Goal: Answer question/provide support: Share knowledge or assist other users

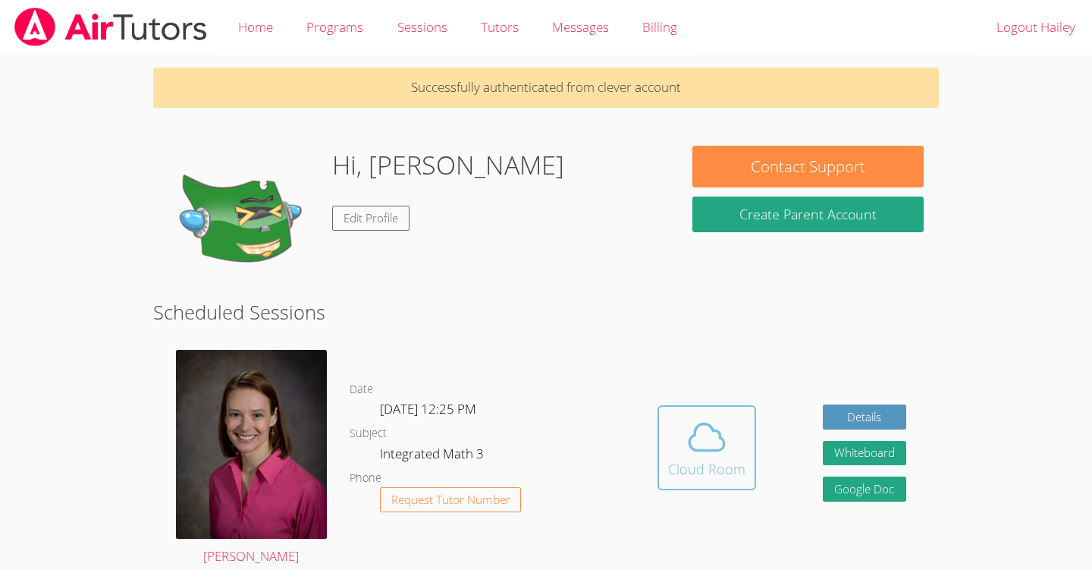
click at [692, 459] on div "Cloud Room" at bounding box center [706, 468] width 77 height 21
click at [698, 489] on link "Cloud Room" at bounding box center [707, 453] width 99 height 96
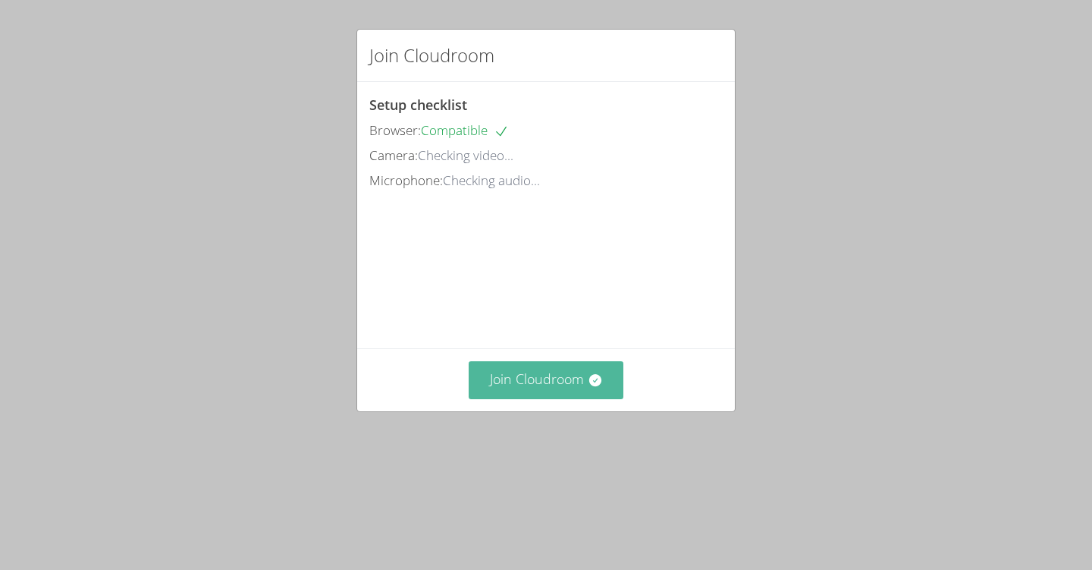
click at [607, 398] on button "Join Cloudroom" at bounding box center [547, 379] width 156 height 37
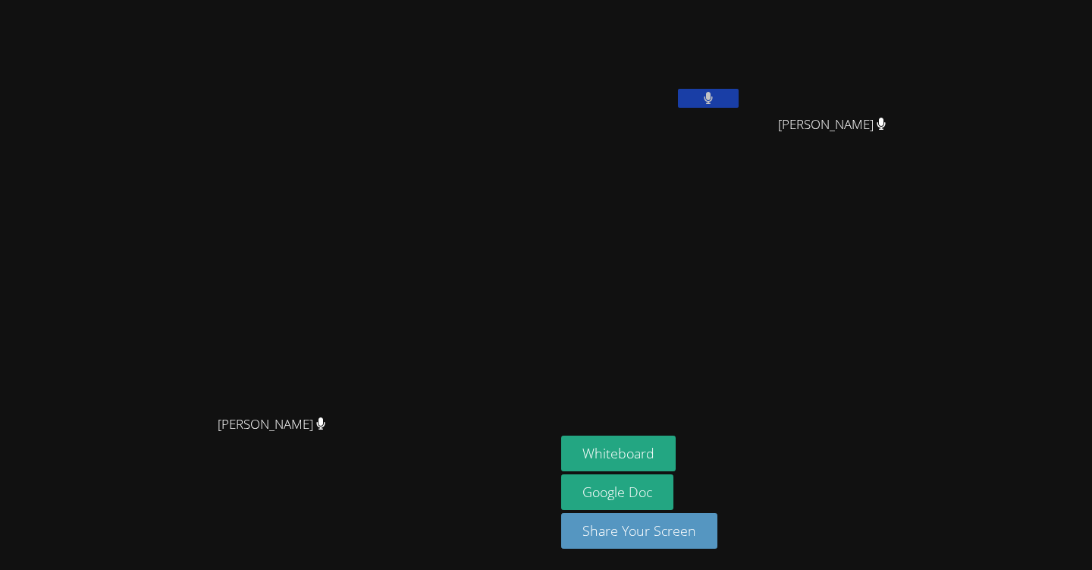
click at [713, 96] on icon at bounding box center [708, 98] width 9 height 13
click at [716, 96] on icon at bounding box center [708, 98] width 16 height 13
click at [714, 94] on icon at bounding box center [709, 98] width 10 height 13
click at [716, 94] on icon at bounding box center [708, 98] width 16 height 13
click at [739, 105] on button at bounding box center [708, 98] width 61 height 19
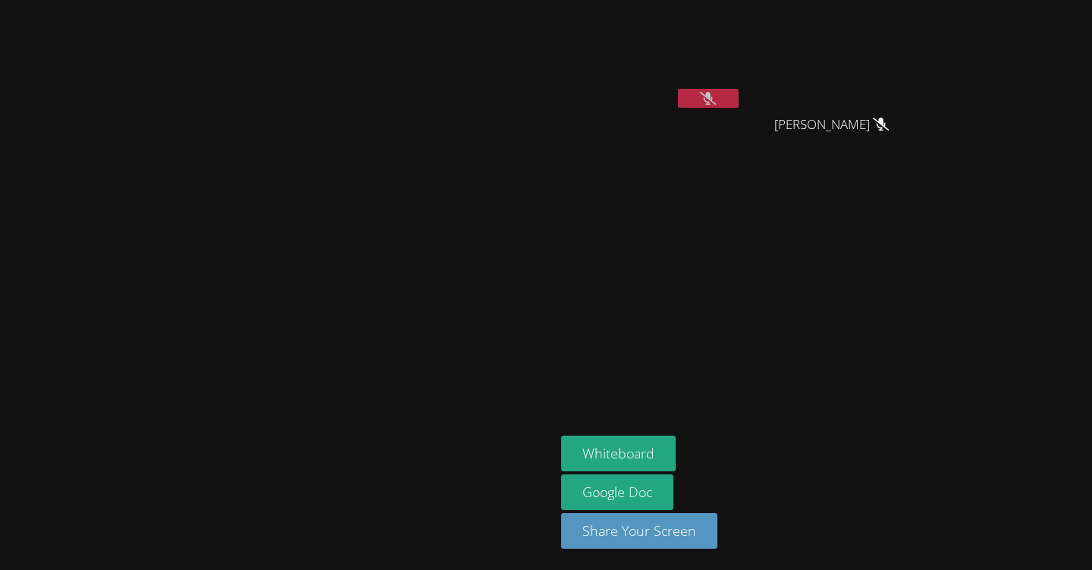
click at [739, 90] on button at bounding box center [708, 98] width 61 height 19
click at [713, 96] on icon at bounding box center [708, 98] width 9 height 13
click at [716, 93] on icon at bounding box center [708, 98] width 16 height 13
click at [739, 93] on button at bounding box center [708, 98] width 61 height 19
click at [739, 95] on button at bounding box center [708, 98] width 61 height 19
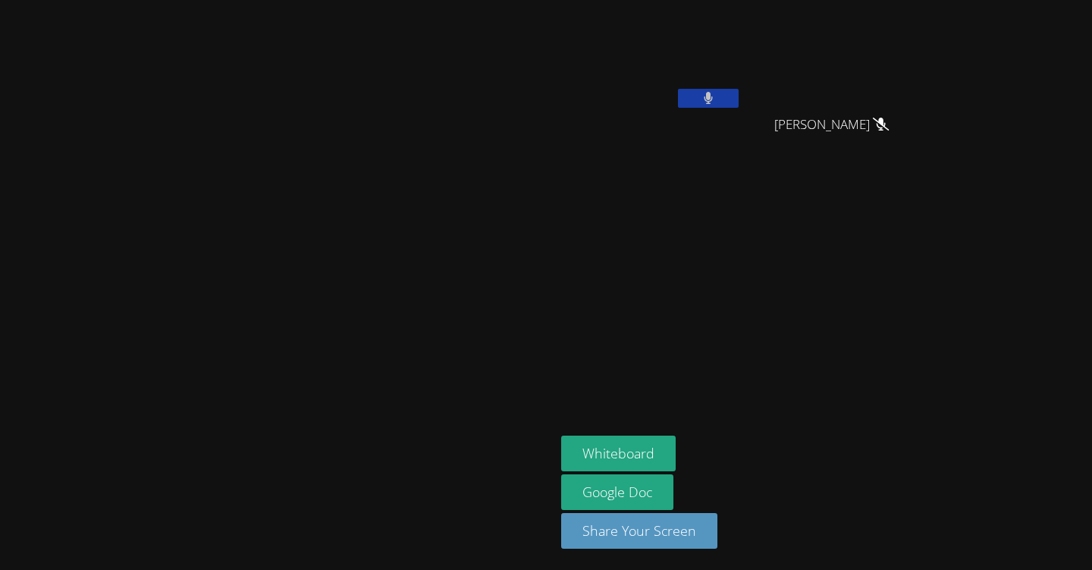
click at [739, 100] on button at bounding box center [708, 98] width 61 height 19
click at [716, 96] on icon at bounding box center [708, 98] width 16 height 13
click at [714, 96] on icon at bounding box center [709, 98] width 10 height 13
click at [739, 103] on button at bounding box center [708, 98] width 61 height 19
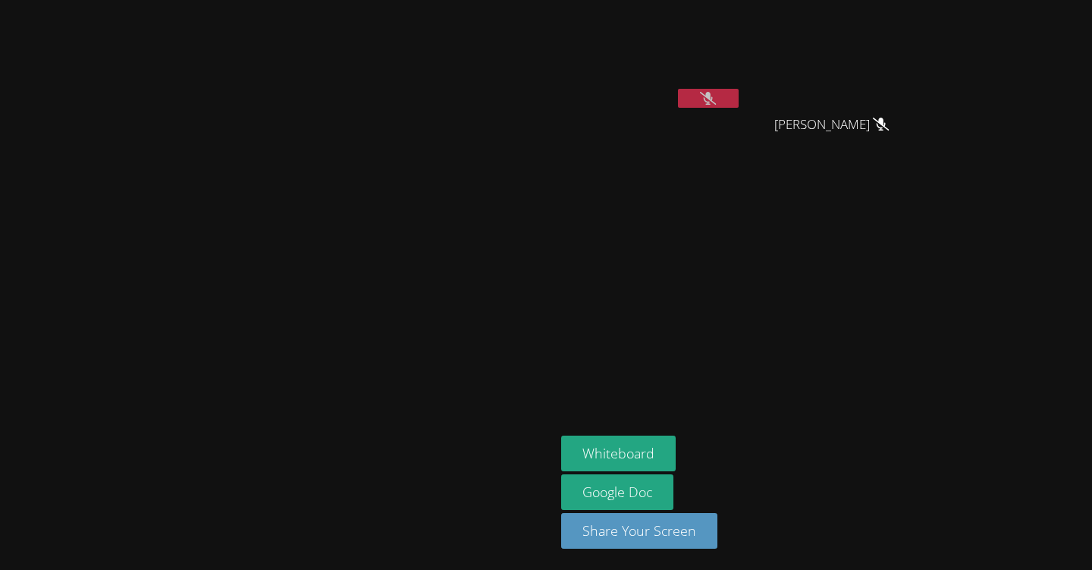
click at [716, 102] on icon at bounding box center [708, 98] width 16 height 13
click at [739, 93] on button at bounding box center [708, 98] width 61 height 19
click at [716, 96] on icon at bounding box center [708, 98] width 16 height 13
click at [739, 96] on button at bounding box center [708, 98] width 61 height 19
click at [716, 96] on icon at bounding box center [708, 98] width 16 height 13
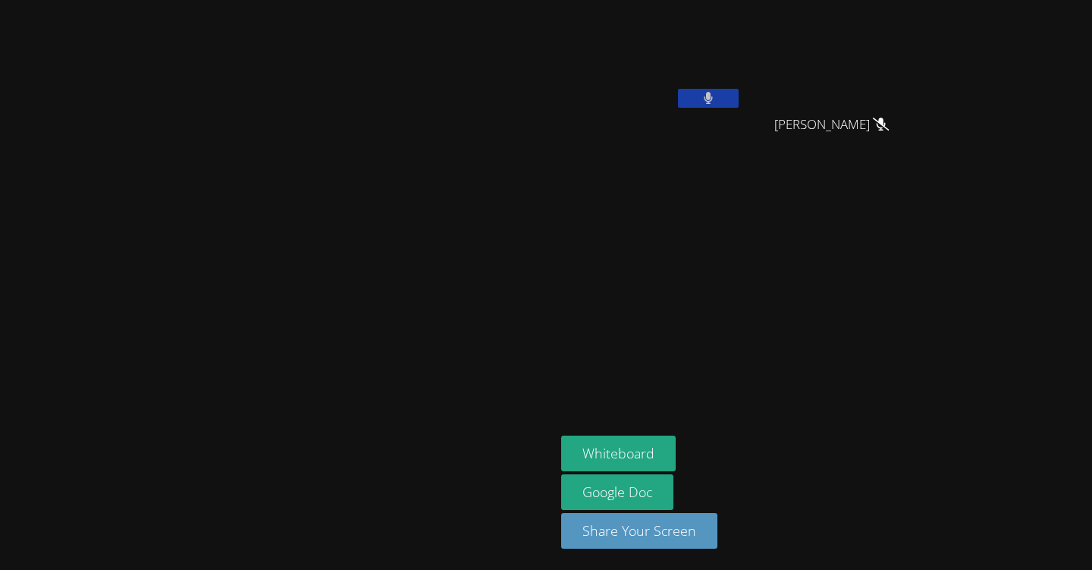
click at [739, 98] on button at bounding box center [708, 98] width 61 height 19
click at [716, 94] on icon at bounding box center [708, 98] width 16 height 13
click at [714, 96] on icon at bounding box center [709, 98] width 10 height 13
click at [716, 99] on icon at bounding box center [708, 98] width 16 height 13
click at [739, 94] on button at bounding box center [708, 98] width 61 height 19
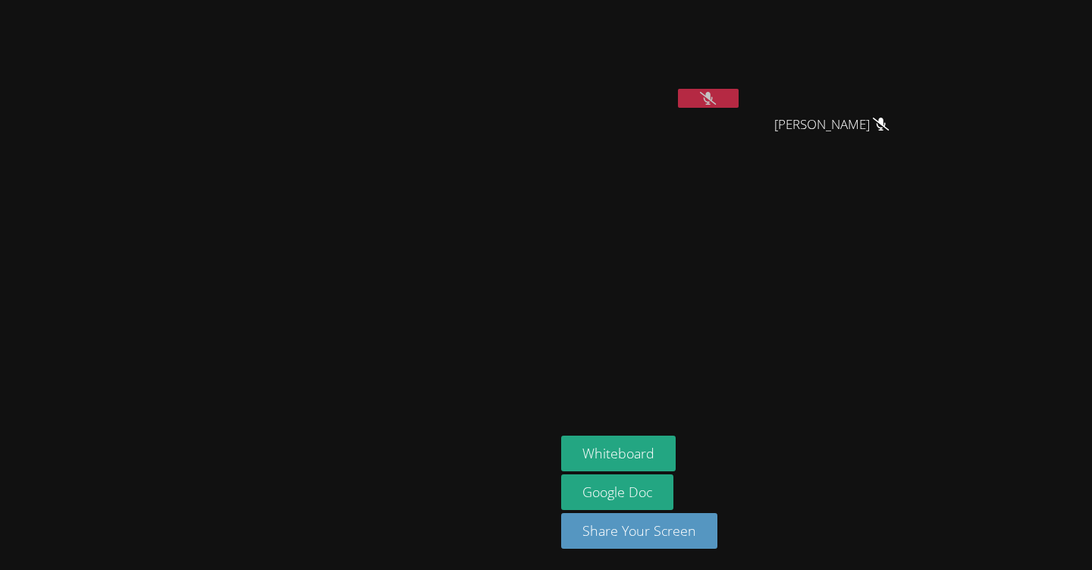
click at [716, 99] on icon at bounding box center [708, 98] width 16 height 13
click at [713, 99] on icon at bounding box center [708, 98] width 9 height 13
click at [716, 94] on icon at bounding box center [708, 98] width 16 height 13
click at [739, 99] on button at bounding box center [708, 98] width 61 height 19
click at [716, 94] on icon at bounding box center [708, 98] width 16 height 13
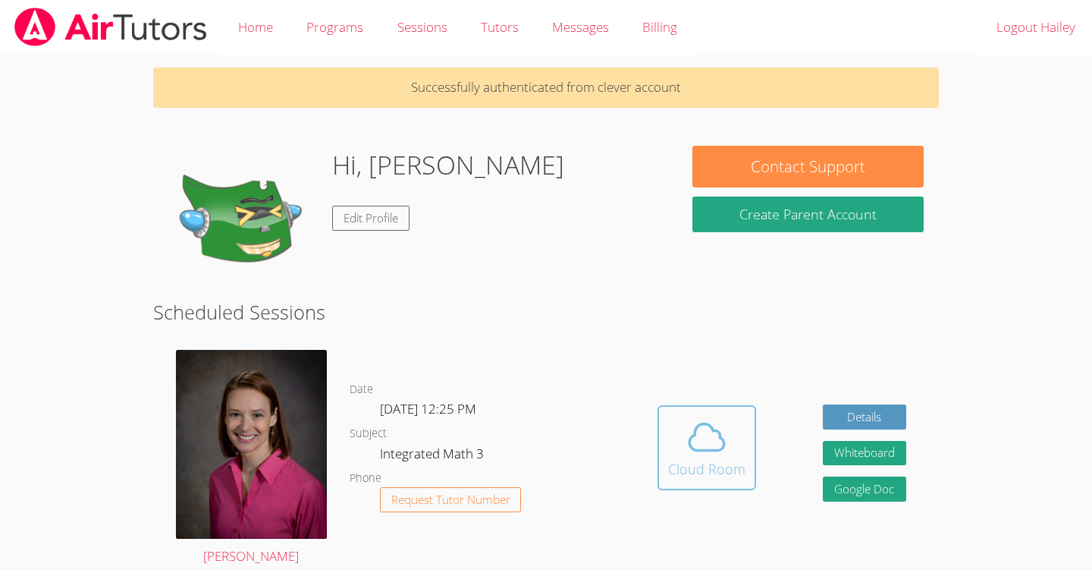
click at [698, 464] on div "Cloud Room" at bounding box center [706, 468] width 77 height 21
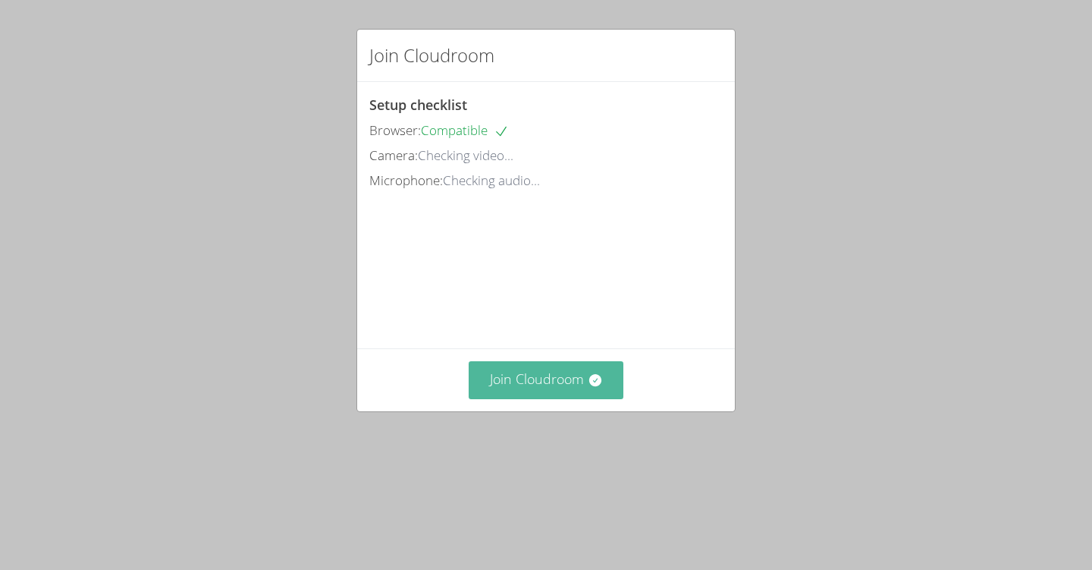
click at [611, 398] on button "Join Cloudroom" at bounding box center [547, 379] width 156 height 37
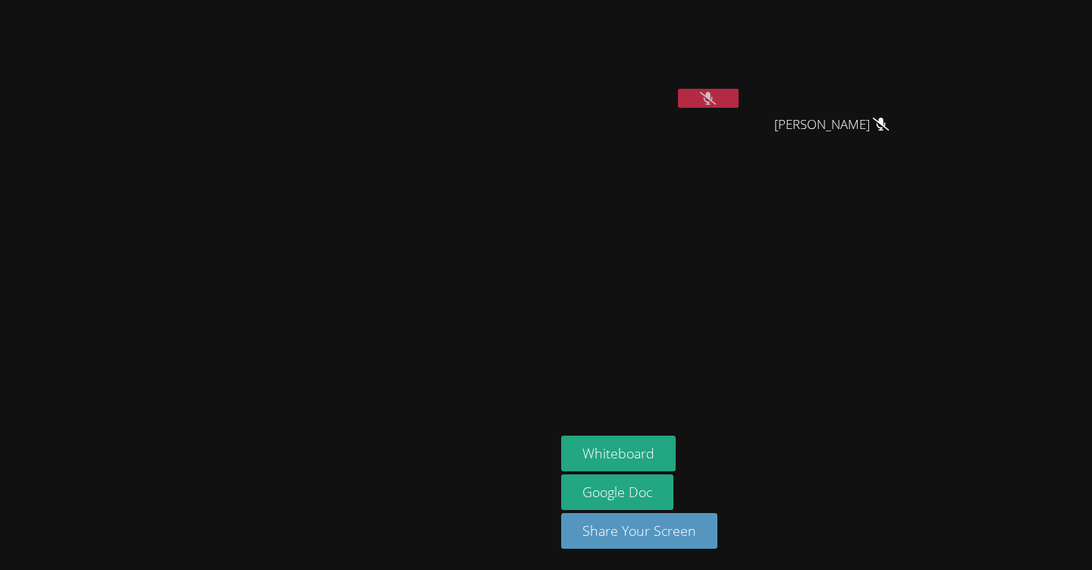
click at [739, 95] on button at bounding box center [708, 98] width 61 height 19
click at [716, 94] on icon at bounding box center [708, 98] width 16 height 13
click at [714, 99] on icon at bounding box center [709, 98] width 10 height 13
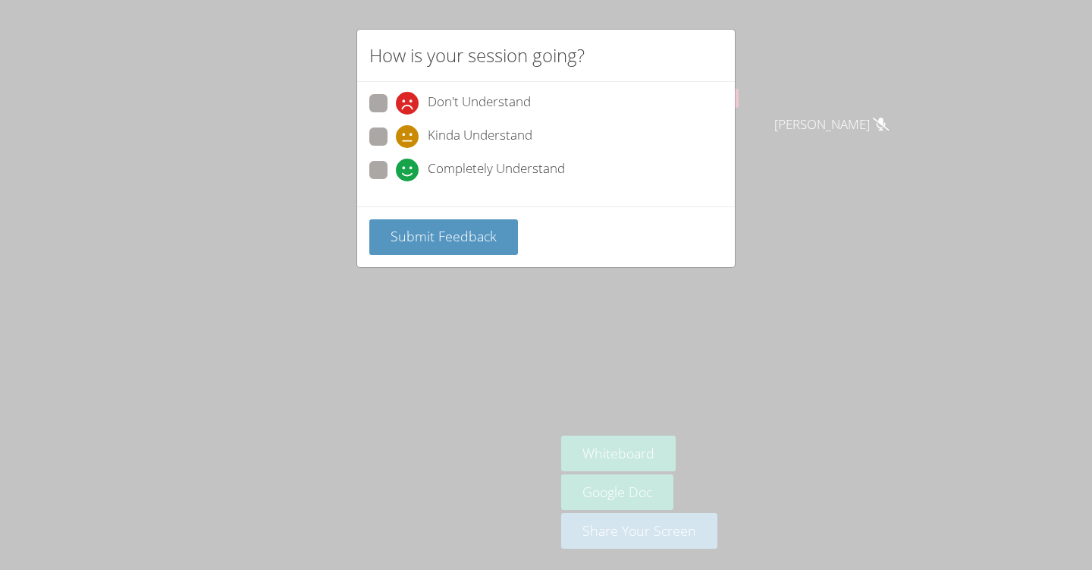
click at [558, 159] on span "Completely Understand" at bounding box center [496, 170] width 137 height 23
click at [409, 161] on input "Completely Understand" at bounding box center [402, 167] width 13 height 13
radio input "true"
click at [474, 240] on span "Submit Feedback" at bounding box center [444, 236] width 106 height 18
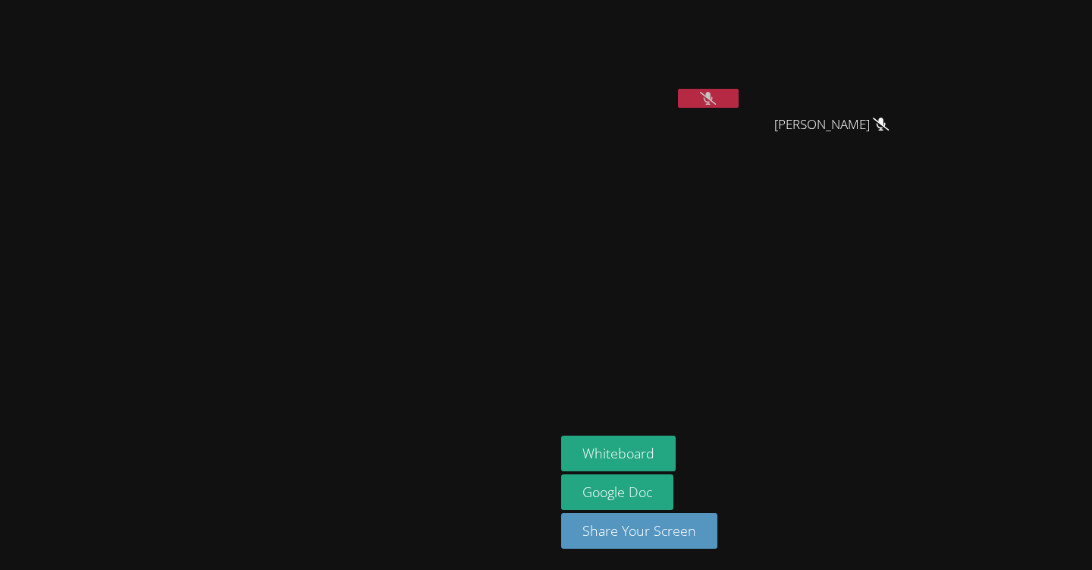
click at [739, 93] on button at bounding box center [708, 98] width 61 height 19
